Goal: Task Accomplishment & Management: Manage account settings

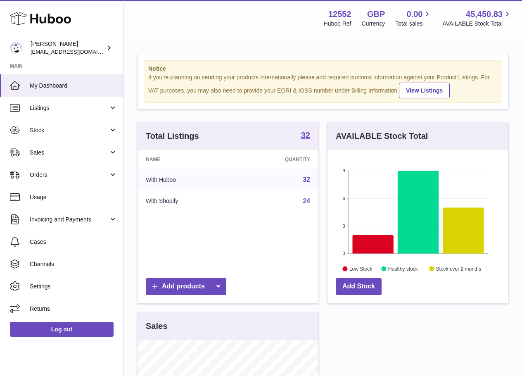
scroll to position [129, 181]
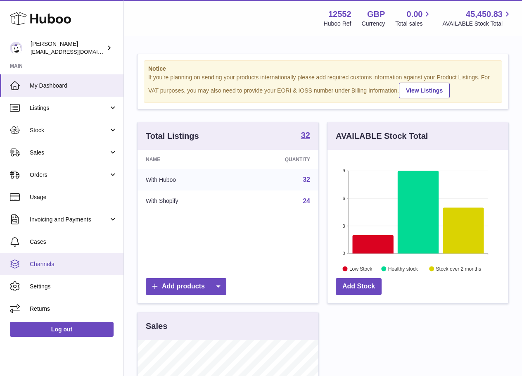
click at [53, 270] on link "Channels" at bounding box center [61, 264] width 123 height 22
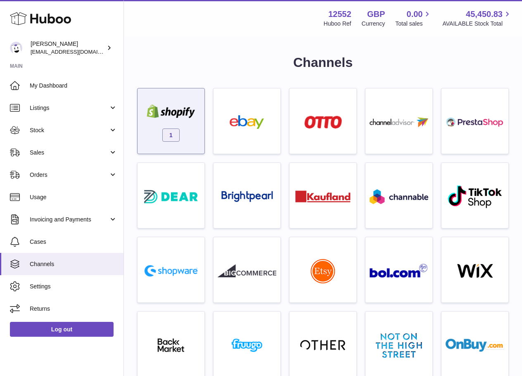
click at [152, 113] on img at bounding box center [171, 111] width 59 height 14
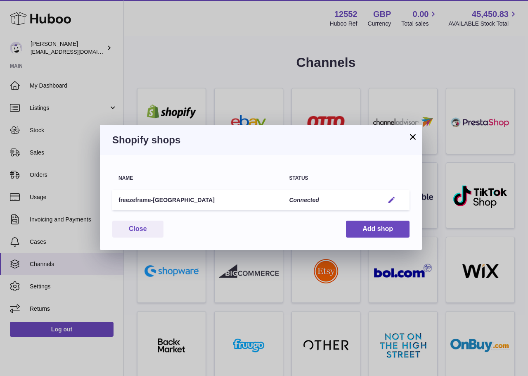
click at [394, 199] on em "button" at bounding box center [391, 200] width 9 height 9
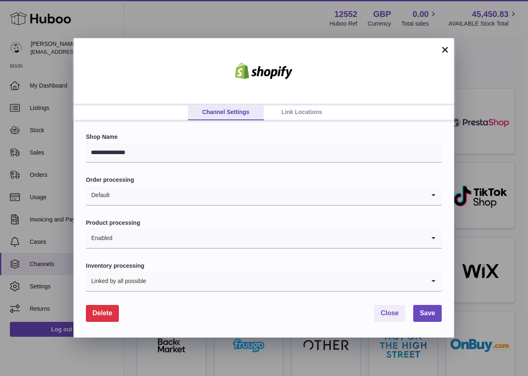
click at [280, 116] on link "Link Locations" at bounding box center [302, 112] width 76 height 16
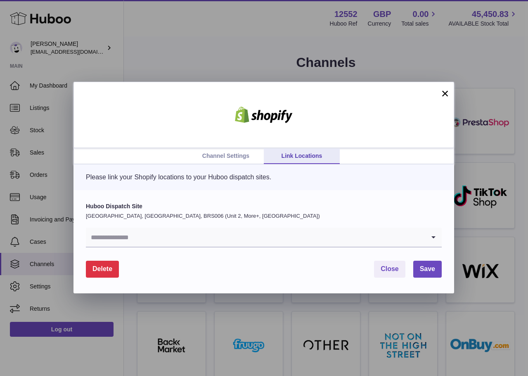
click at [156, 236] on input "Search for option" at bounding box center [255, 236] width 339 height 19
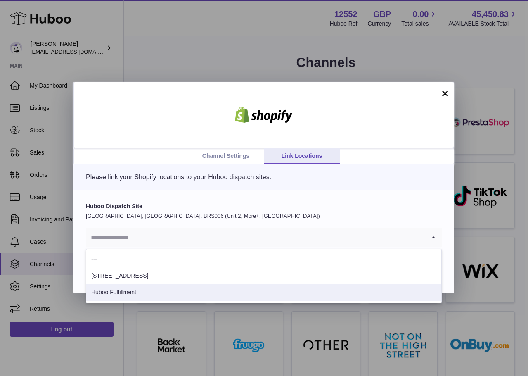
click at [137, 286] on li "Huboo Fulfillment" at bounding box center [263, 292] width 355 height 17
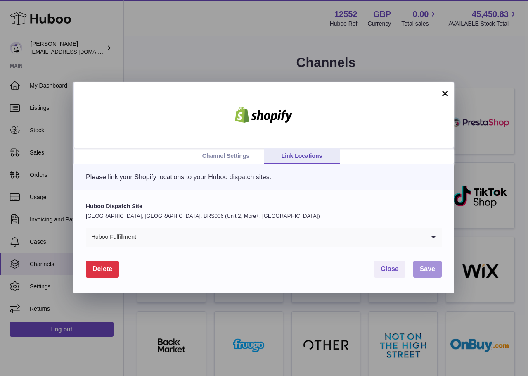
click at [428, 269] on span "Save" at bounding box center [427, 268] width 15 height 7
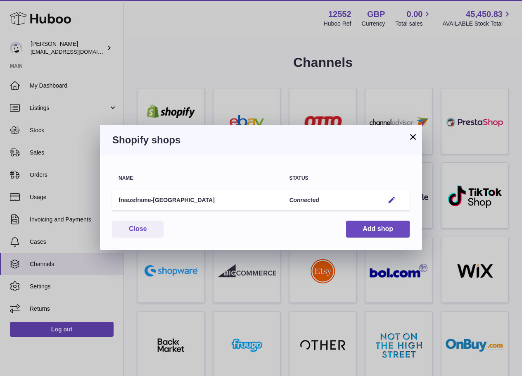
click at [414, 138] on button "×" at bounding box center [413, 137] width 10 height 10
